Goal: Transaction & Acquisition: Purchase product/service

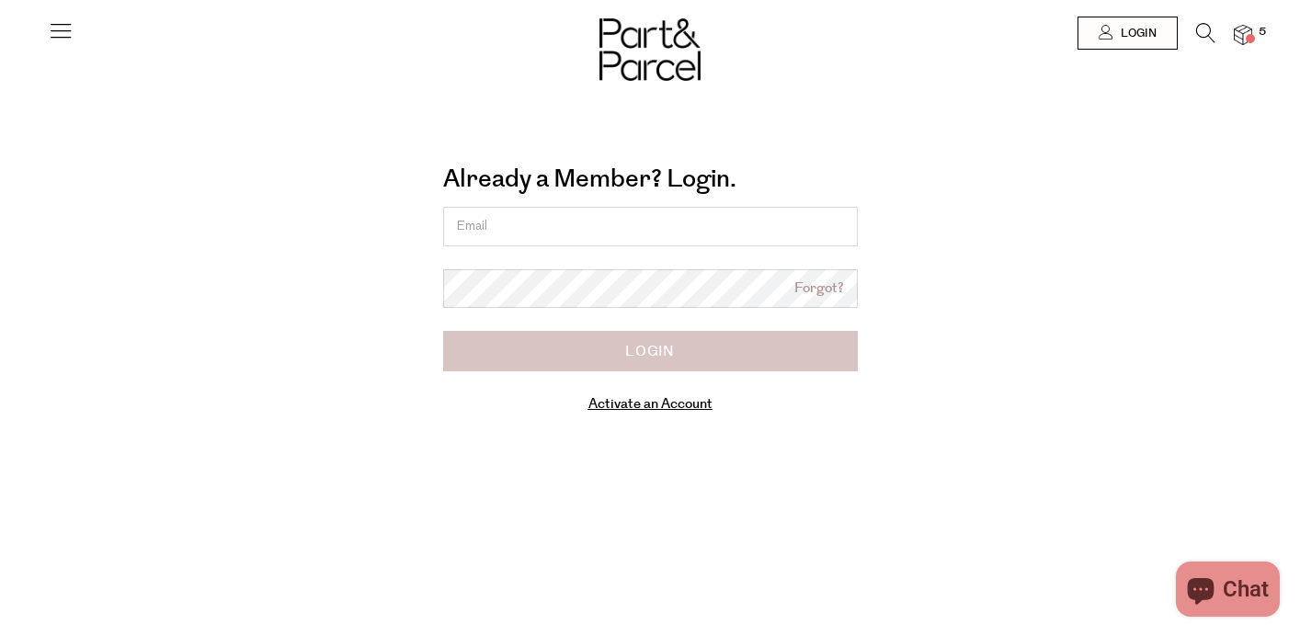
type input "[EMAIL_ADDRESS][DOMAIN_NAME]"
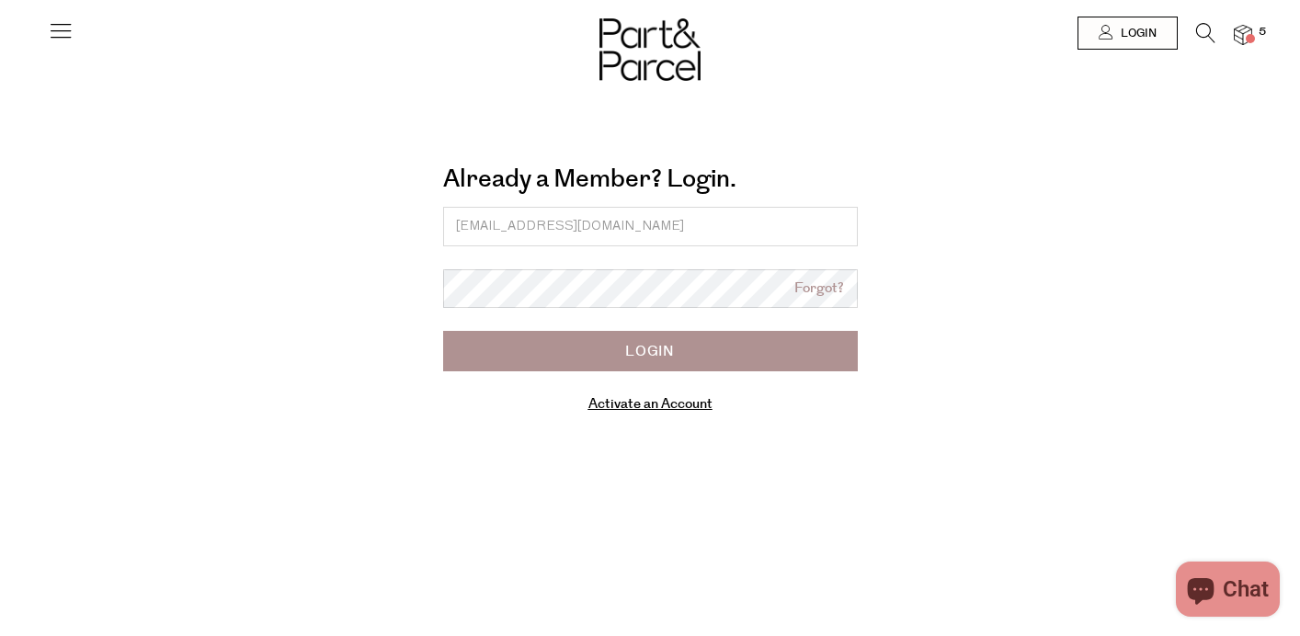
click at [648, 347] on input "Login" at bounding box center [650, 351] width 415 height 40
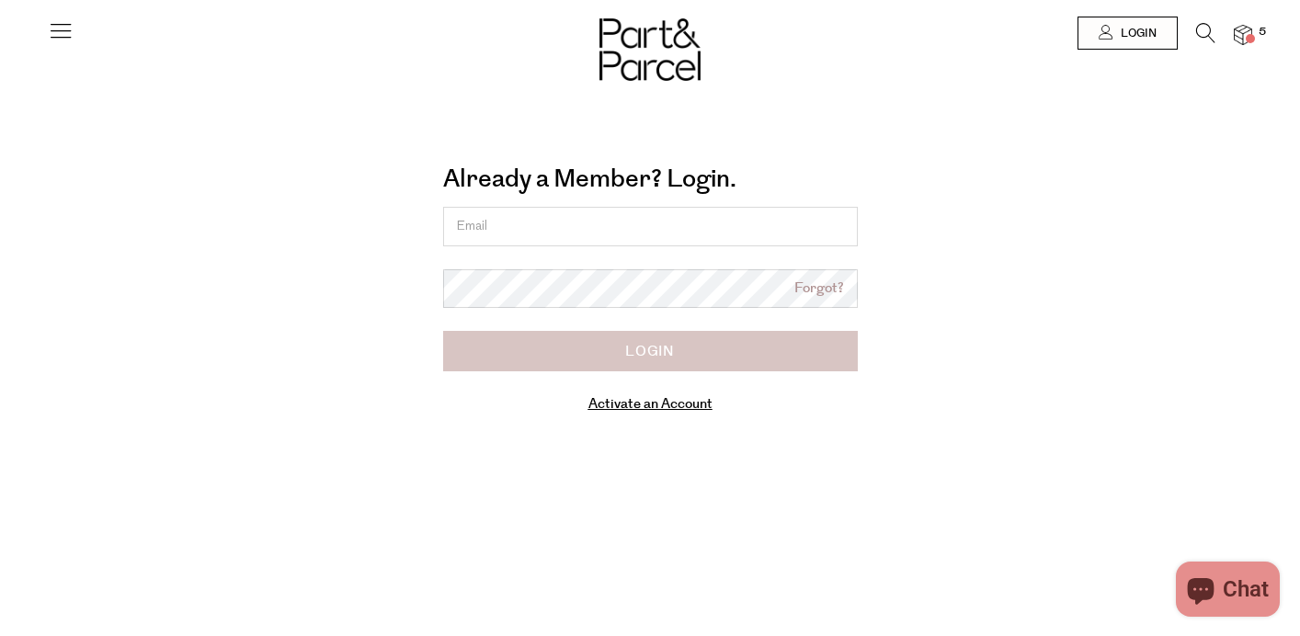
type input "[EMAIL_ADDRESS][DOMAIN_NAME]"
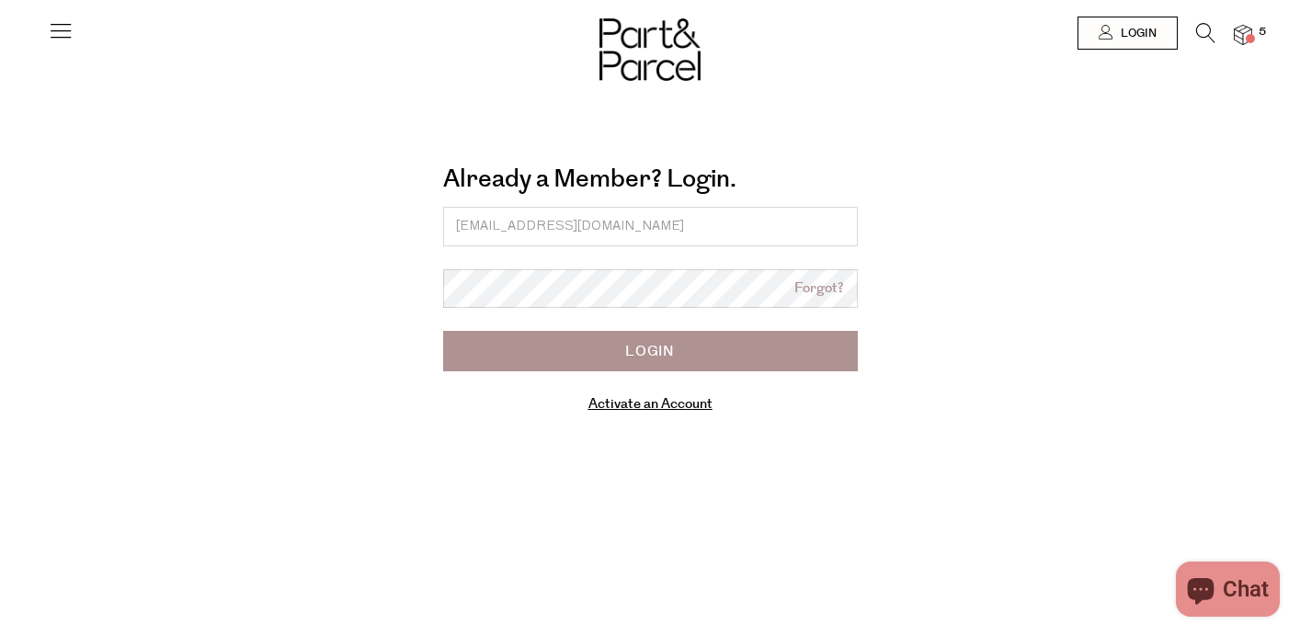
click at [649, 353] on input "Login" at bounding box center [650, 351] width 415 height 40
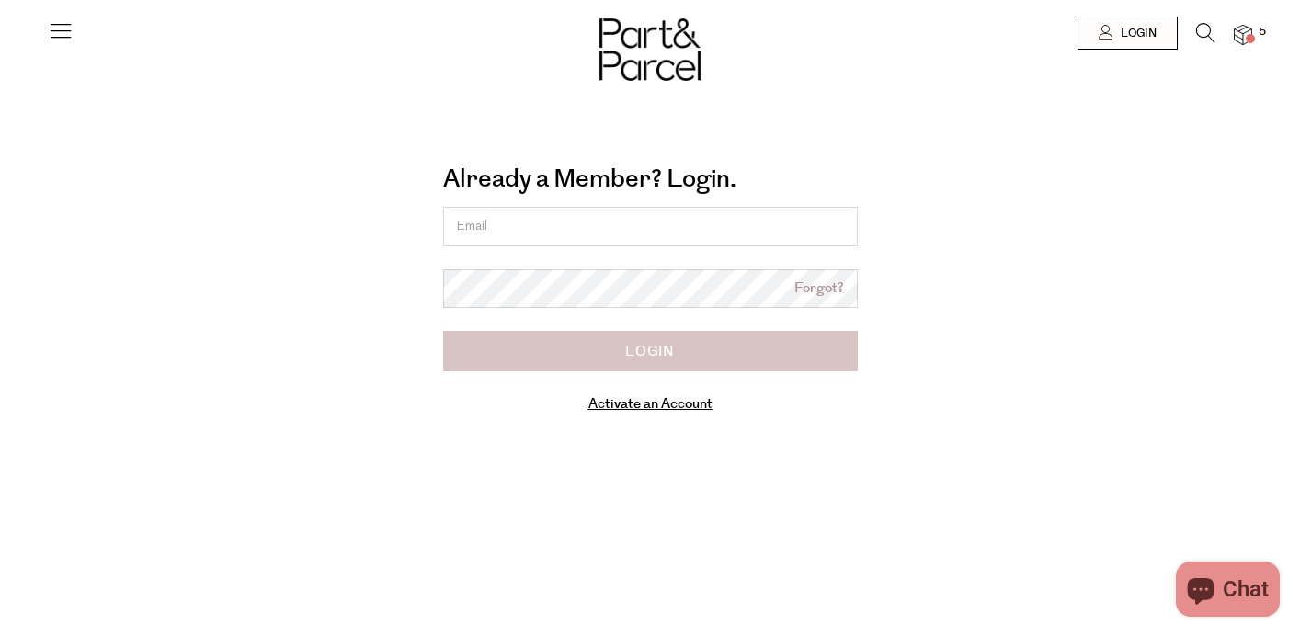
type input "epito1984@gmail.com"
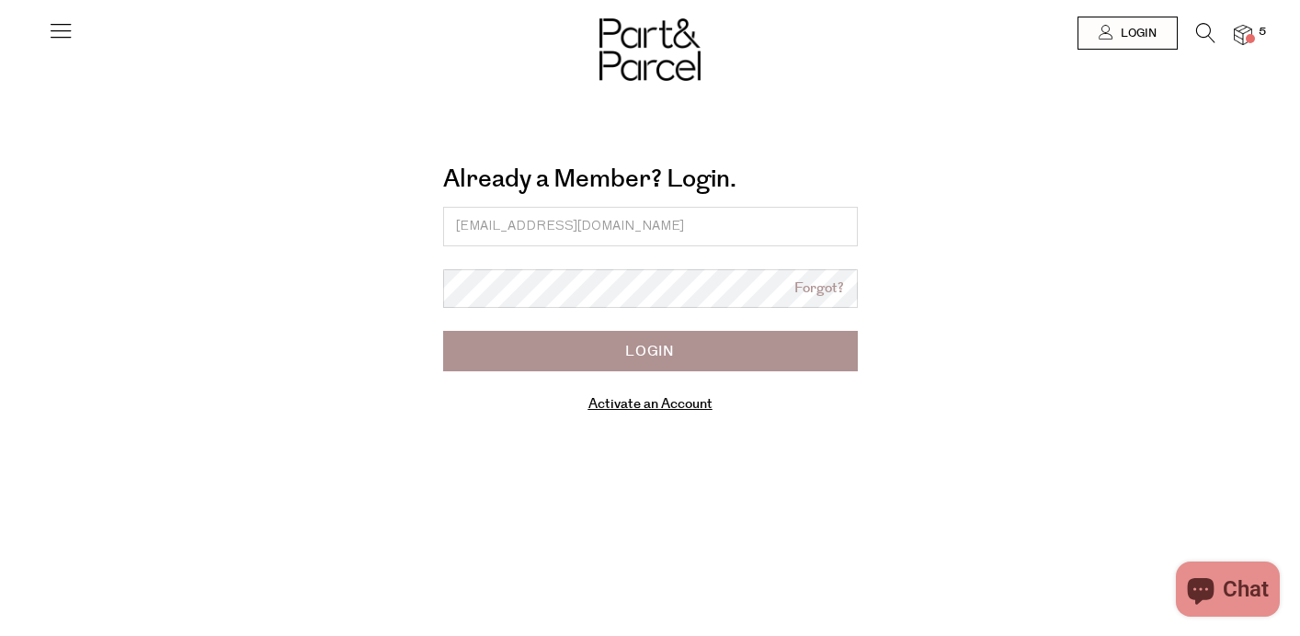
click at [667, 345] on input "Login" at bounding box center [650, 351] width 415 height 40
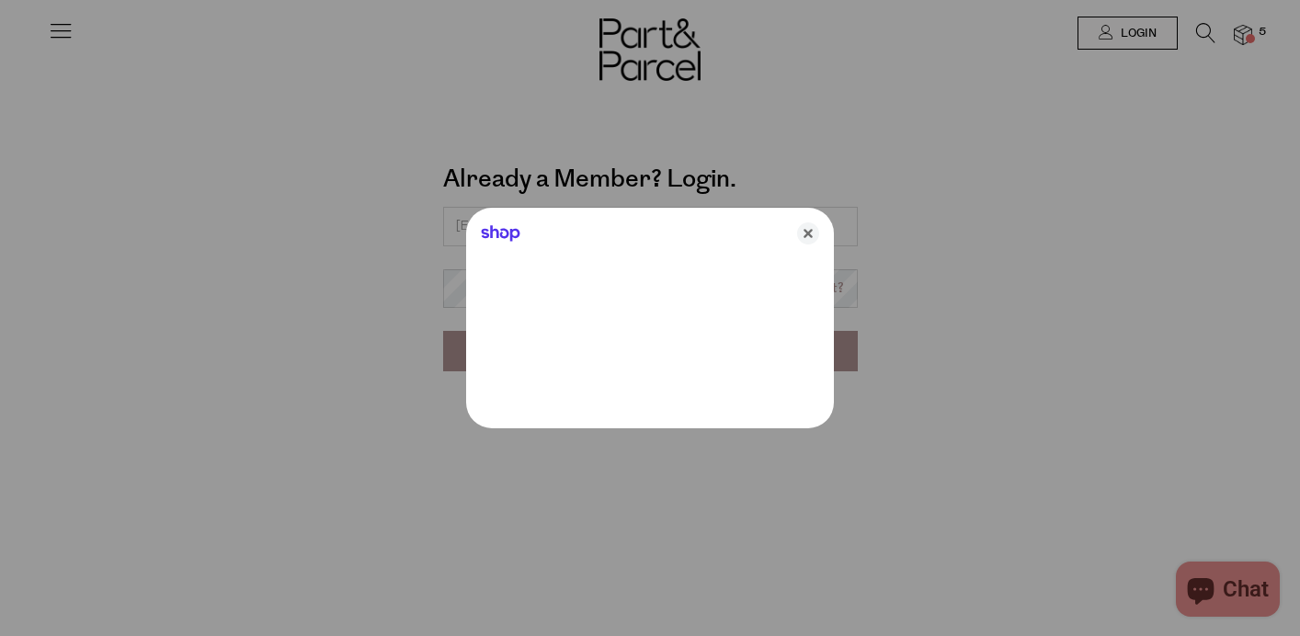
click at [1113, 38] on div at bounding box center [650, 318] width 1300 height 636
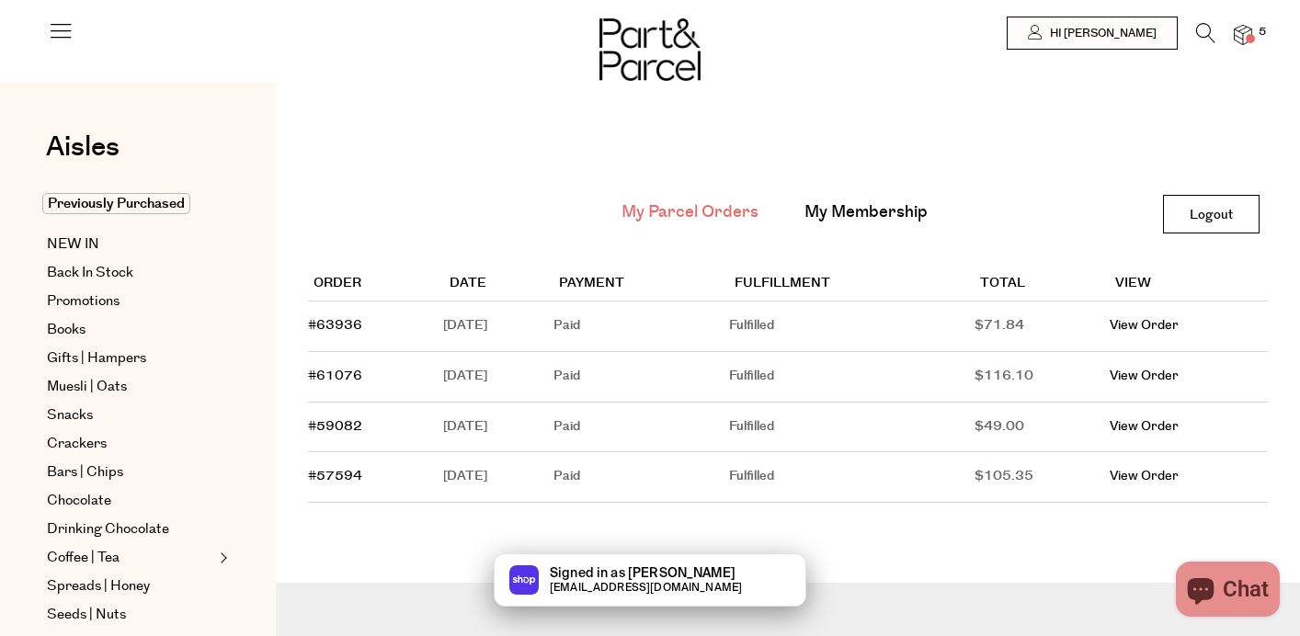
click at [1246, 34] on img at bounding box center [1243, 35] width 18 height 21
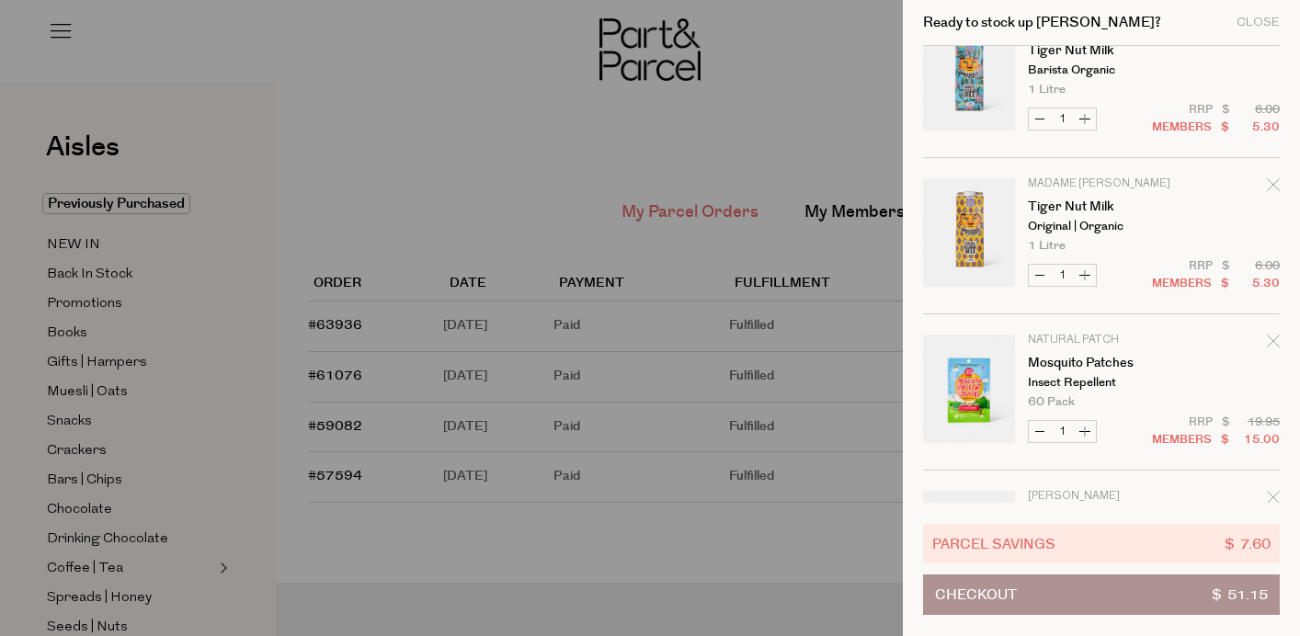
scroll to position [208, 0]
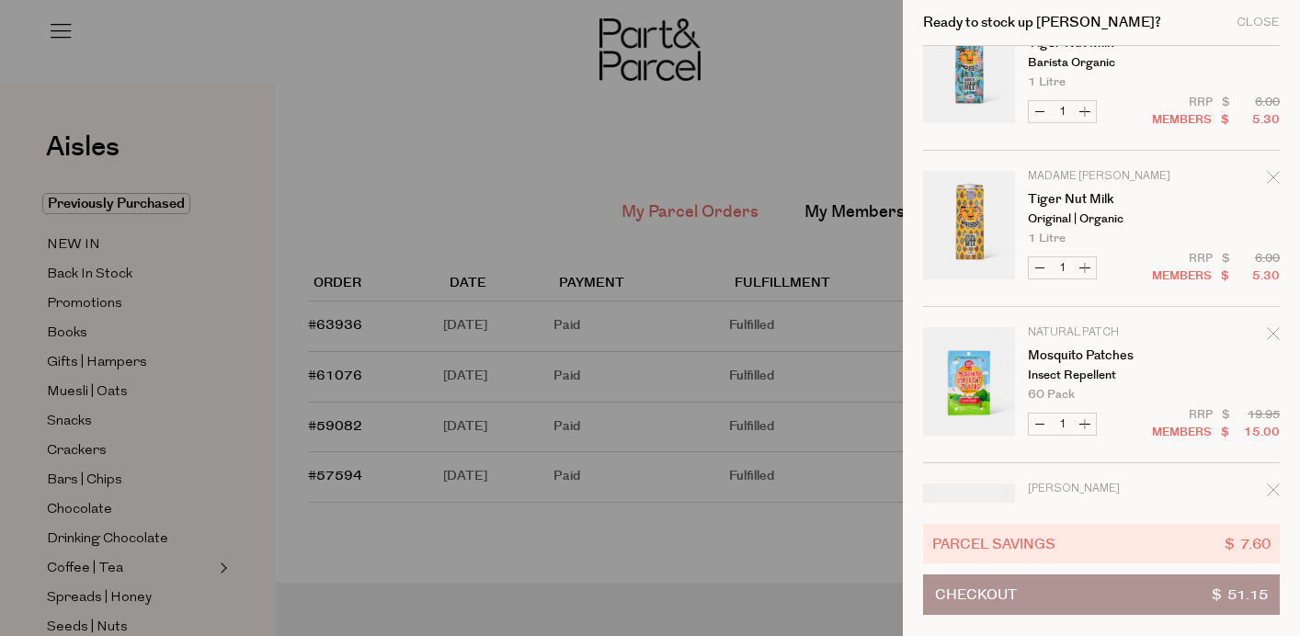
click at [1085, 272] on button "Increase Tiger Nut Milk" at bounding box center [1085, 267] width 22 height 21
type input "2"
click at [1085, 272] on form "Image Product Total Qty CocoCoast Coconut Water Lychee | BPA Free 500ml 6 Per O…" at bounding box center [1101, 228] width 357 height 781
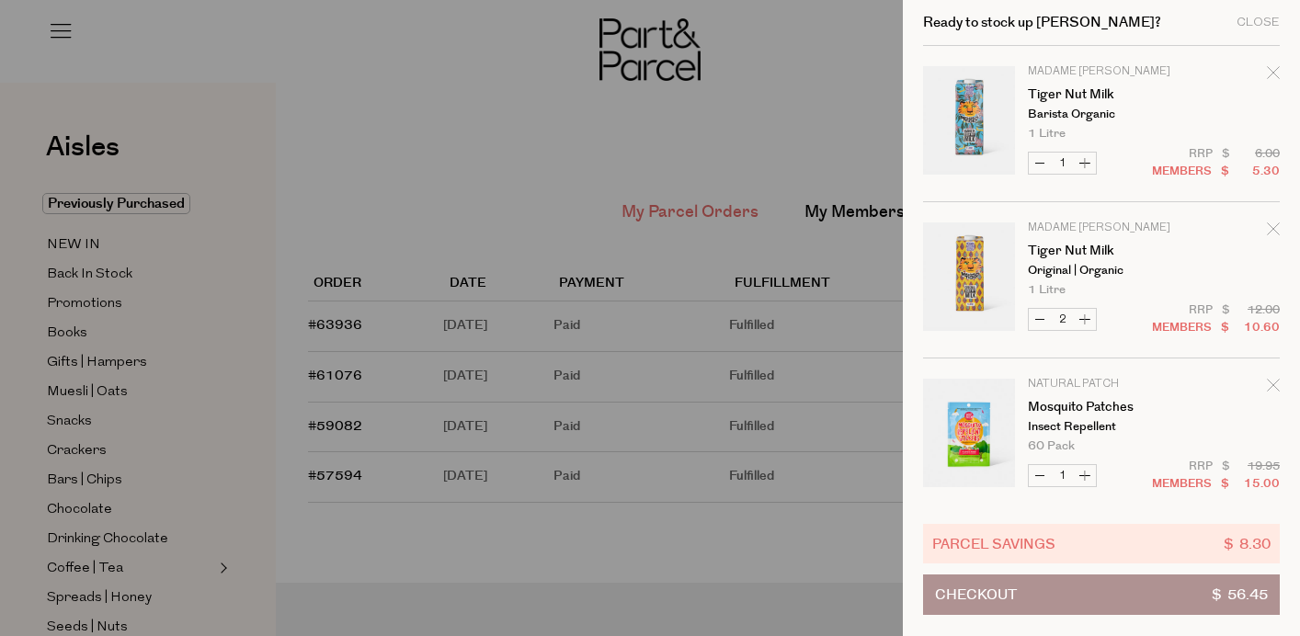
scroll to position [162, 0]
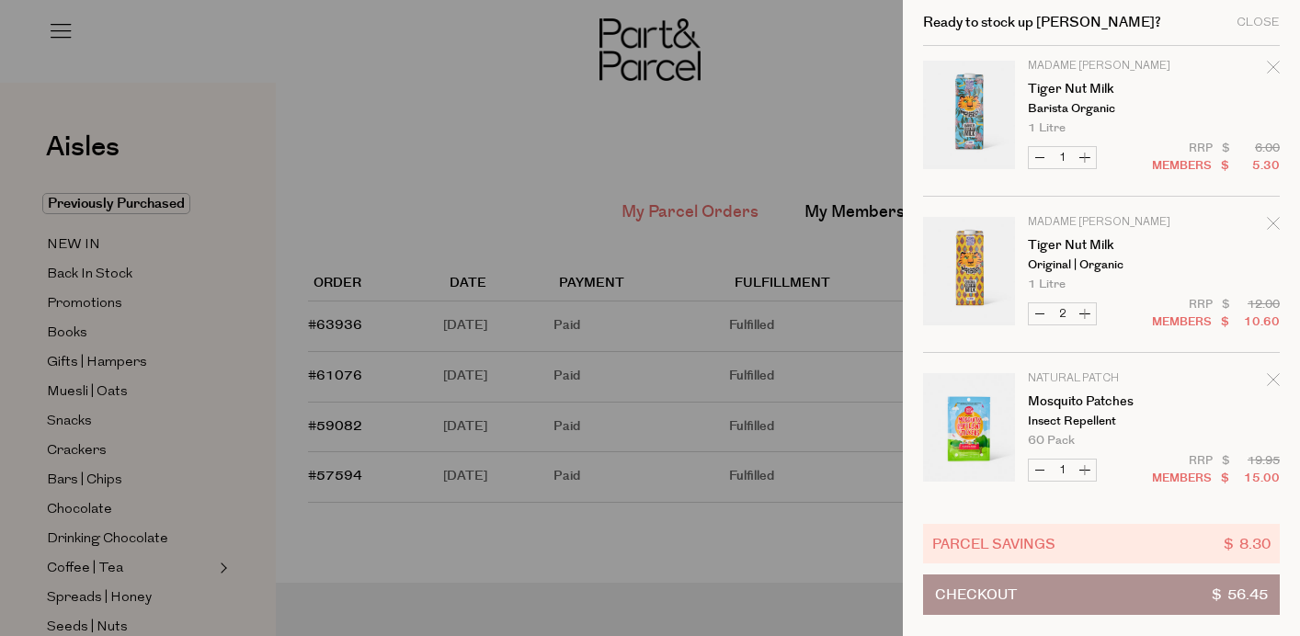
click at [1088, 310] on button "Increase Tiger Nut Milk" at bounding box center [1085, 313] width 22 height 21
type input "3"
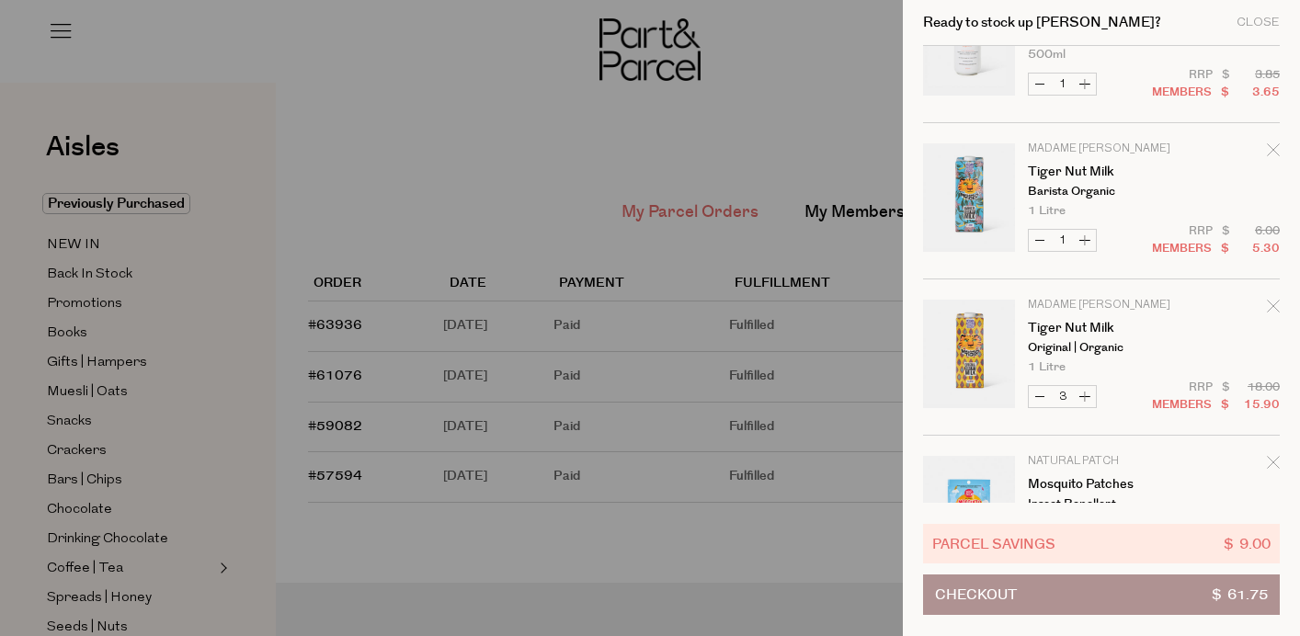
scroll to position [106, 0]
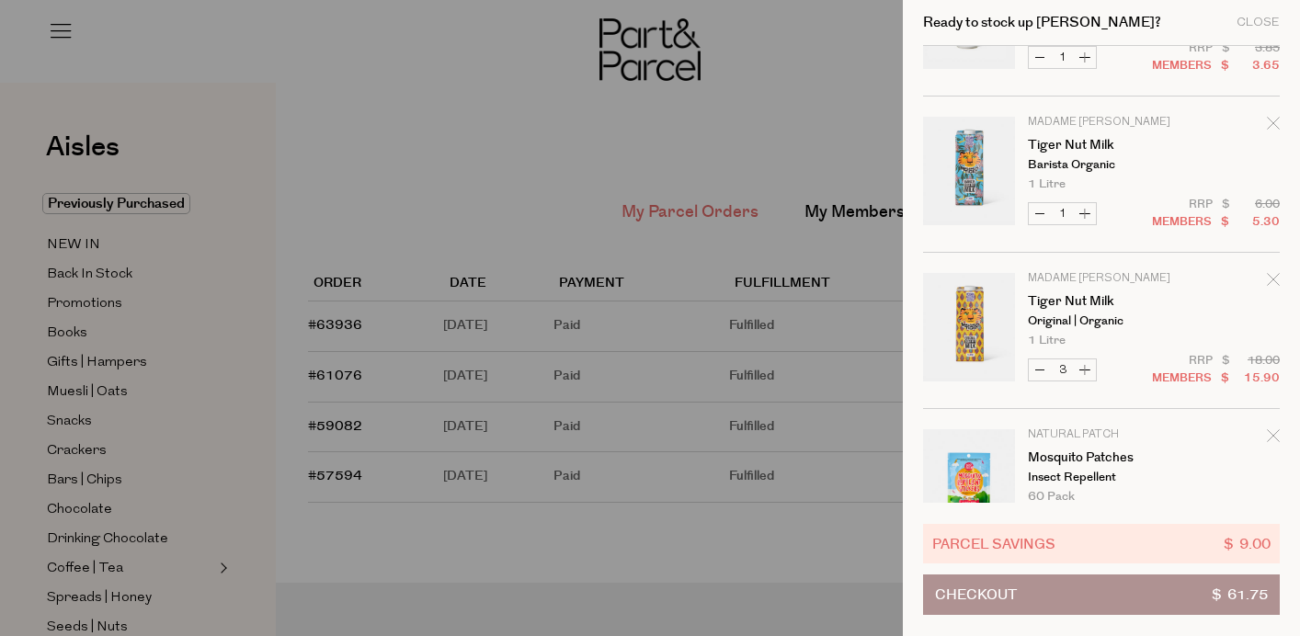
click at [1084, 367] on button "Increase Tiger Nut Milk" at bounding box center [1085, 369] width 22 height 21
type input "4"
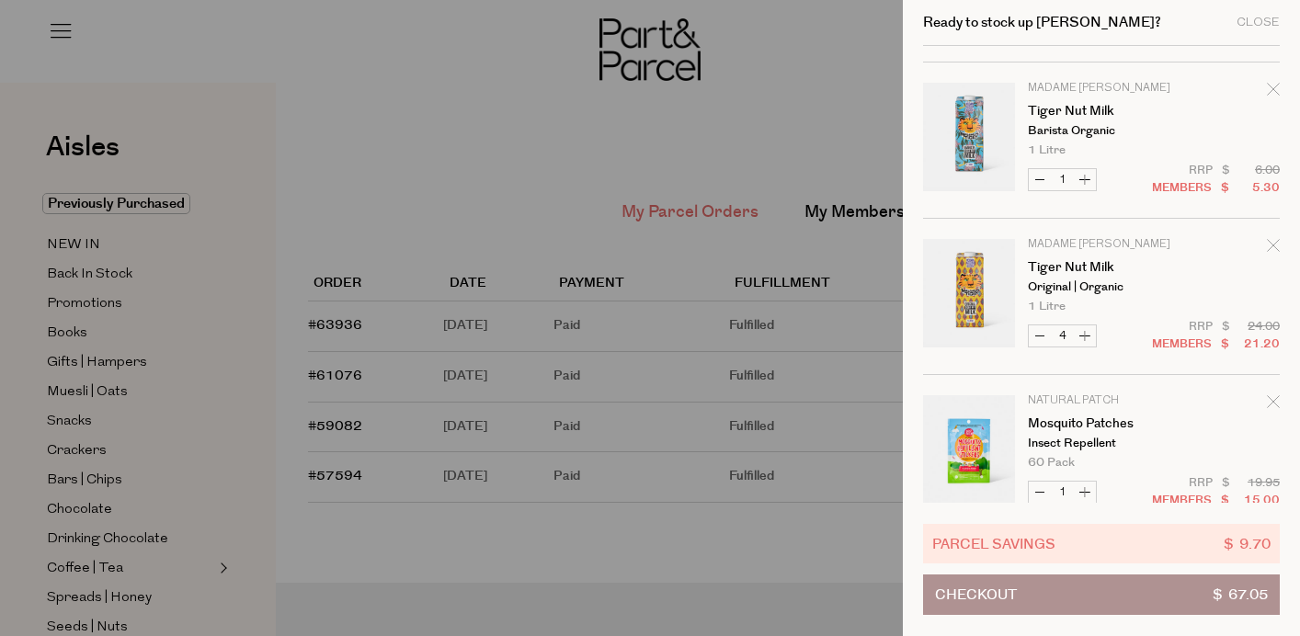
scroll to position [0, 0]
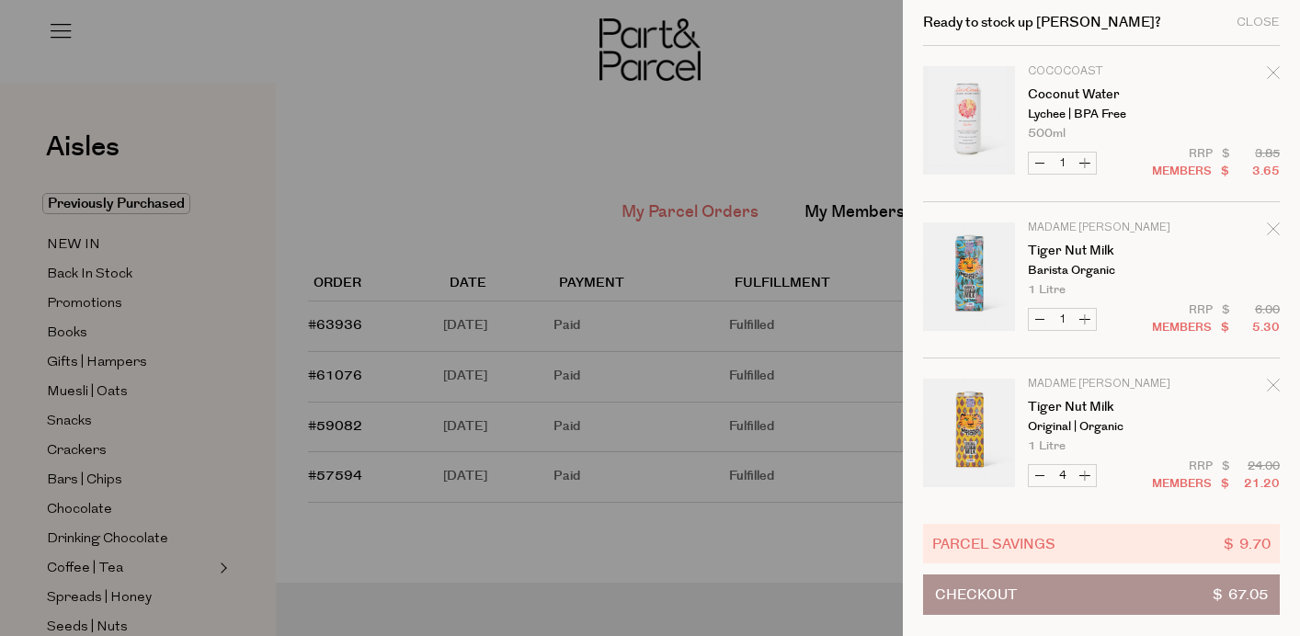
click at [748, 44] on div at bounding box center [650, 318] width 1300 height 636
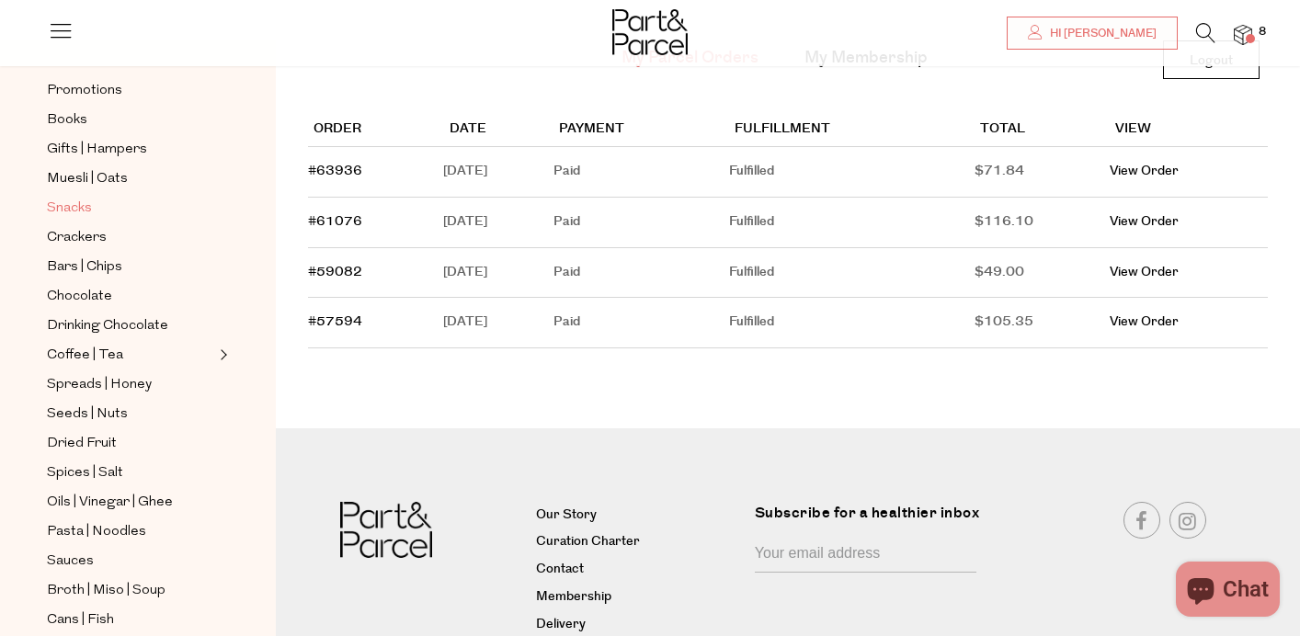
scroll to position [164, 0]
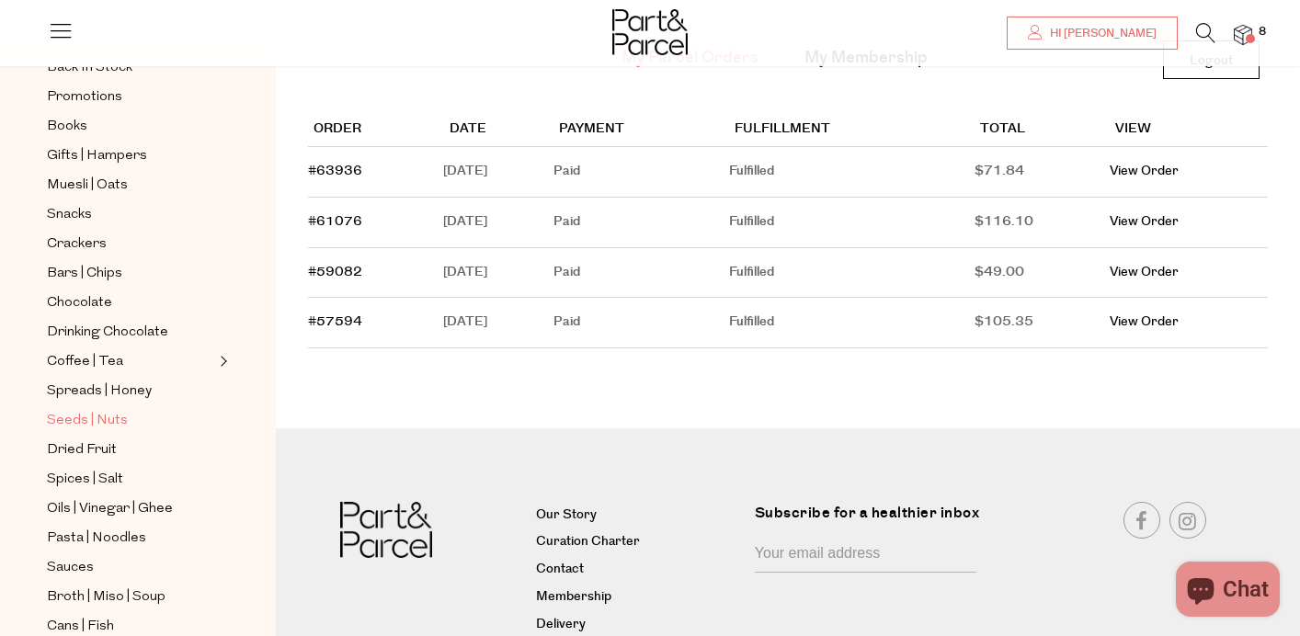
click at [106, 420] on span "Seeds | Nuts" at bounding box center [87, 421] width 81 height 22
